Goal: Check status: Check status

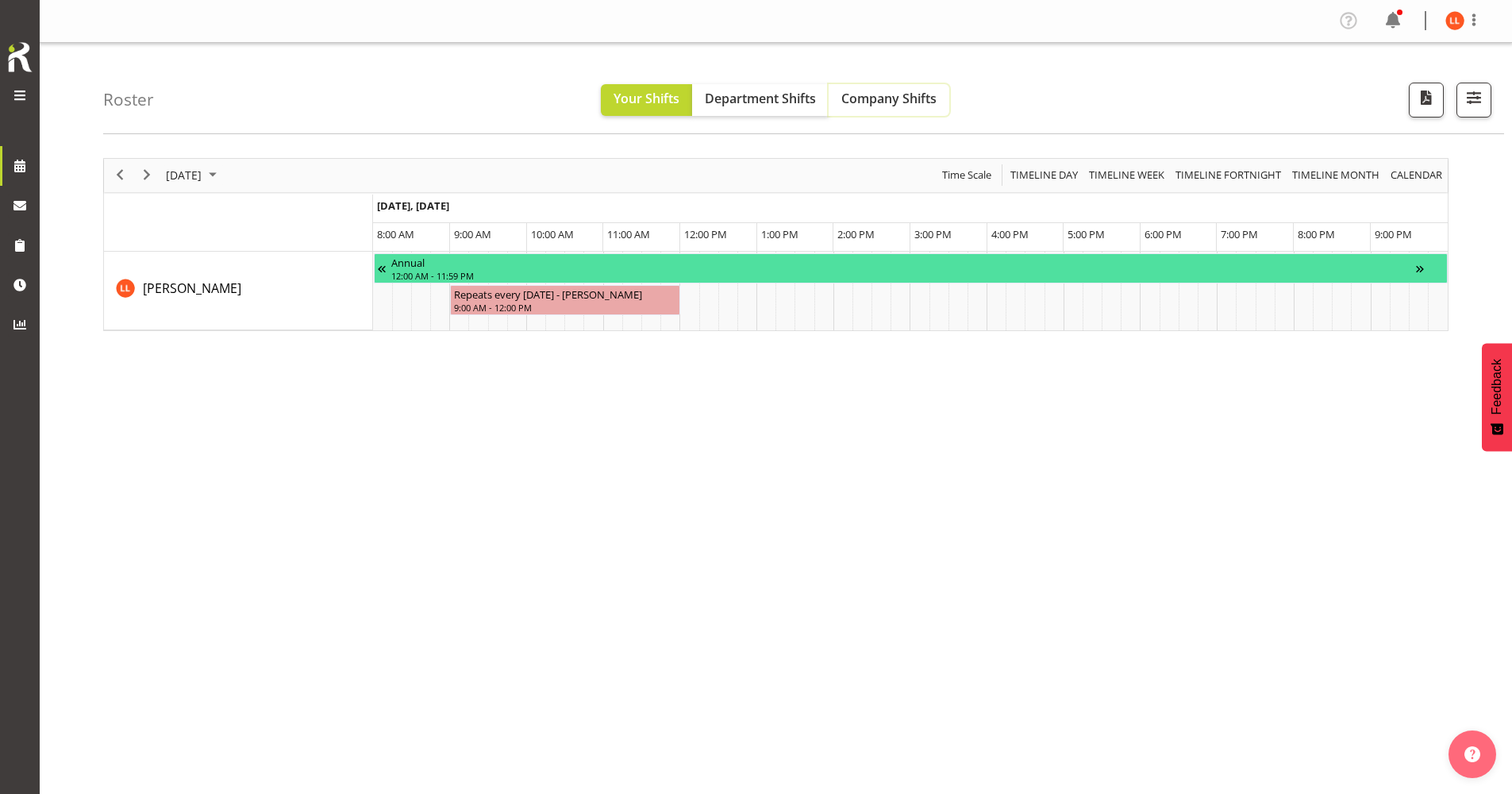
click at [872, 98] on span "Company Shifts" at bounding box center [890, 97] width 96 height 17
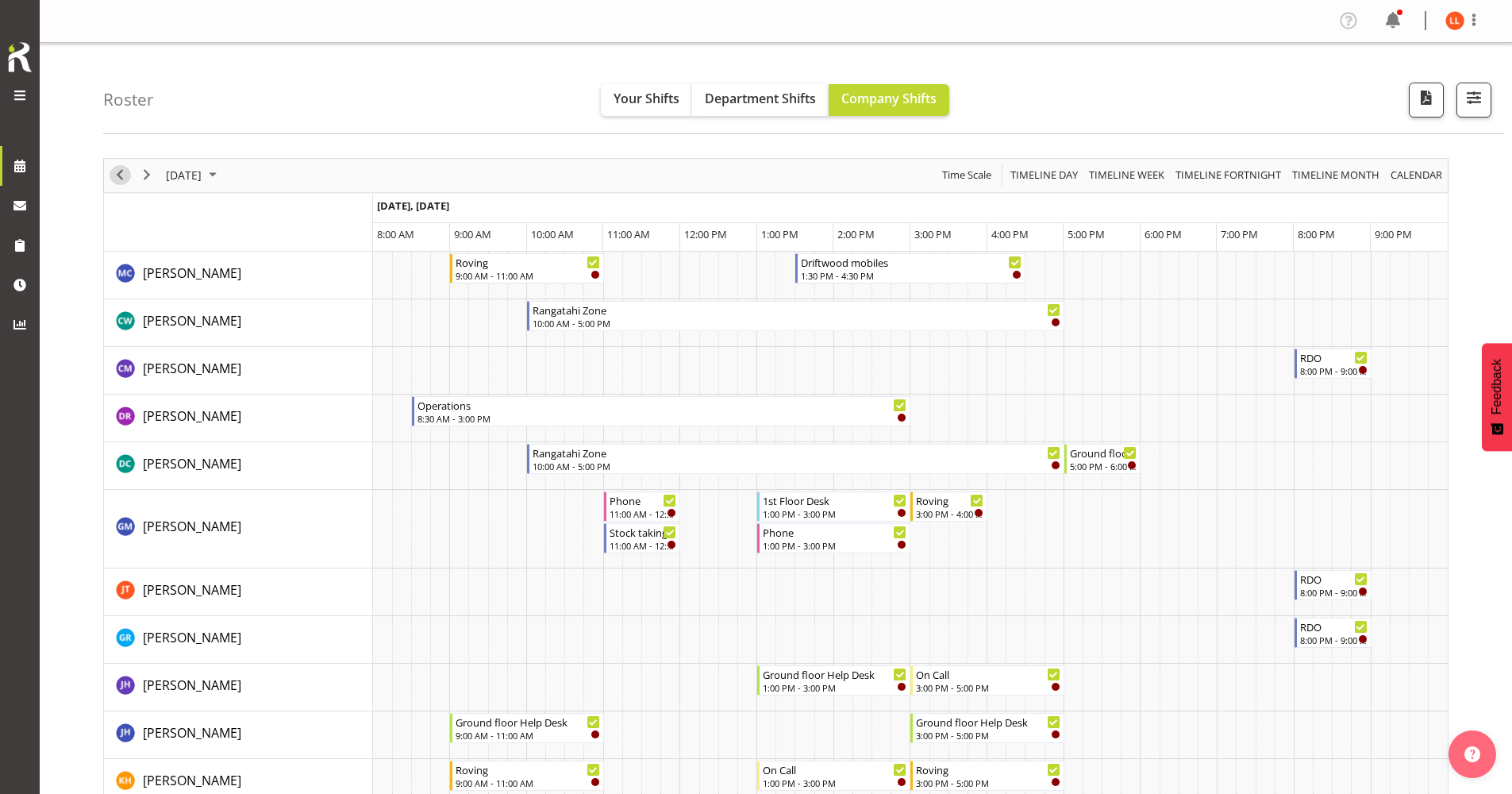
click at [122, 174] on span "Previous" at bounding box center [119, 175] width 19 height 20
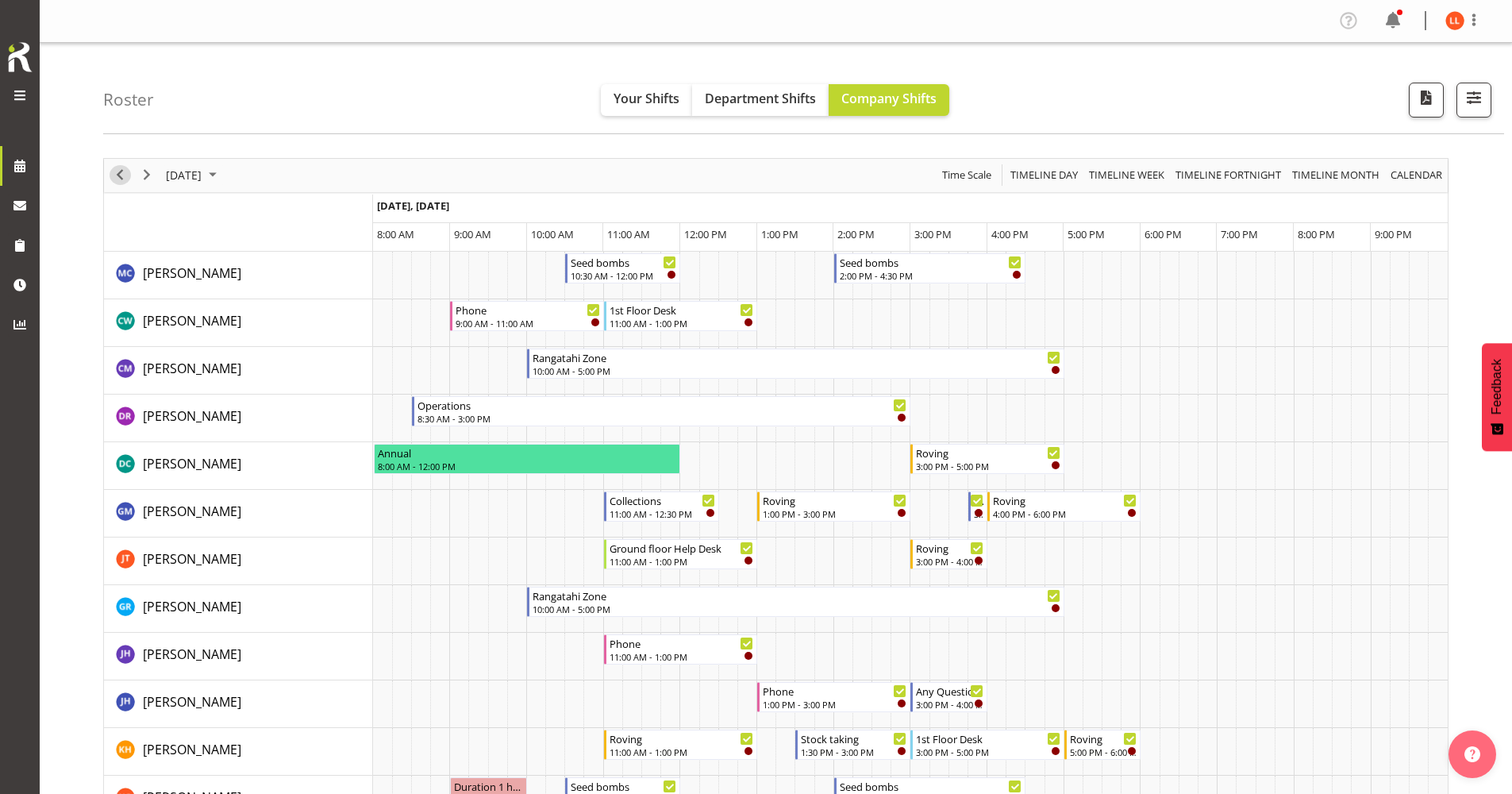
click at [120, 175] on span "Previous" at bounding box center [119, 175] width 19 height 20
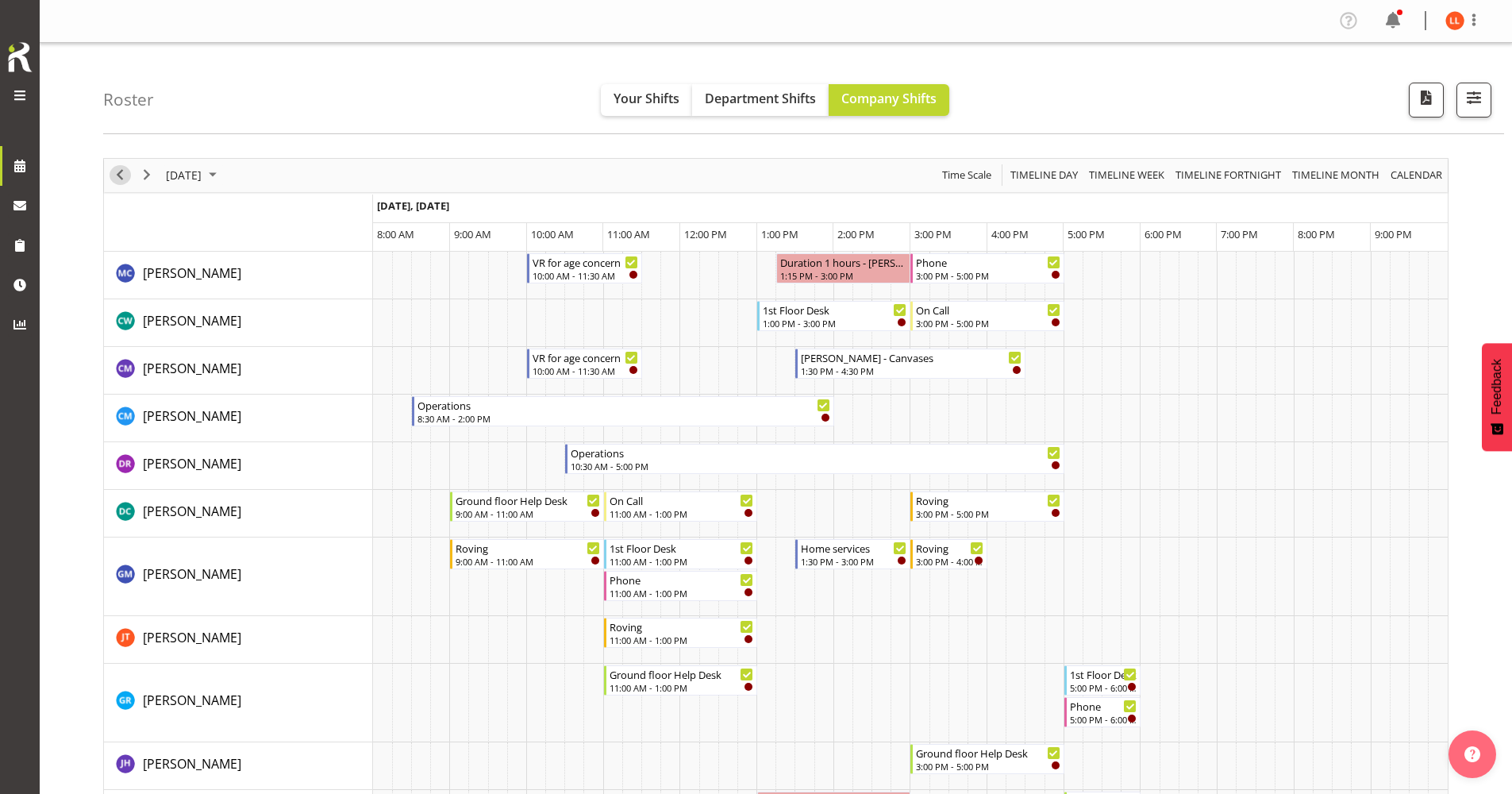
click at [120, 175] on span "Previous" at bounding box center [119, 175] width 19 height 20
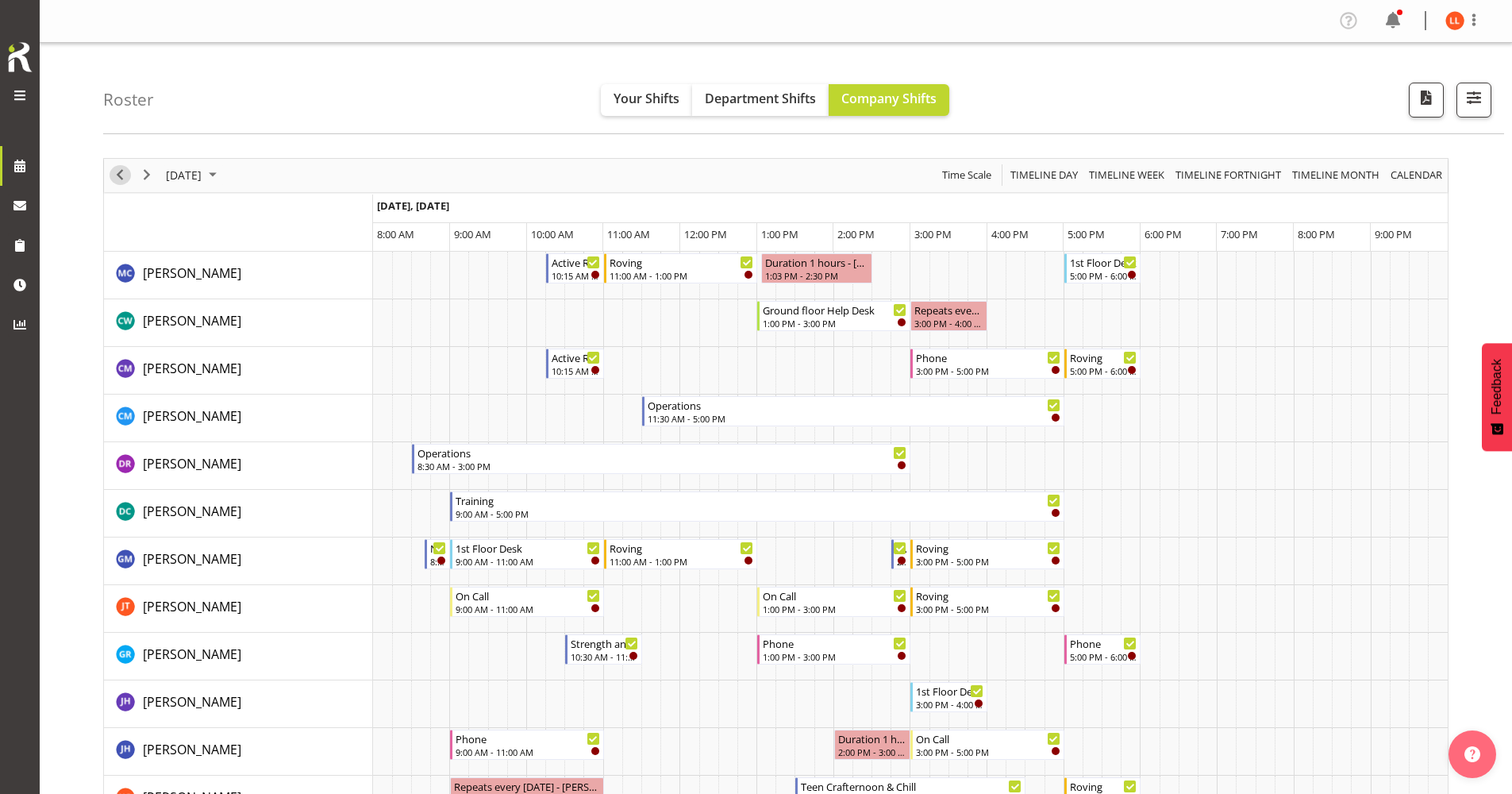
click at [120, 171] on span "Previous" at bounding box center [119, 175] width 19 height 20
